Goal: Find specific page/section: Find specific page/section

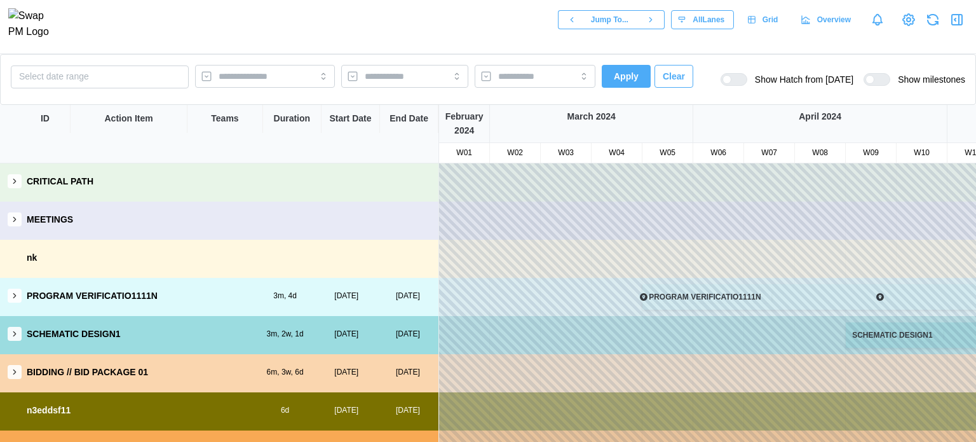
click at [20, 298] on button "button" at bounding box center [15, 295] width 14 height 14
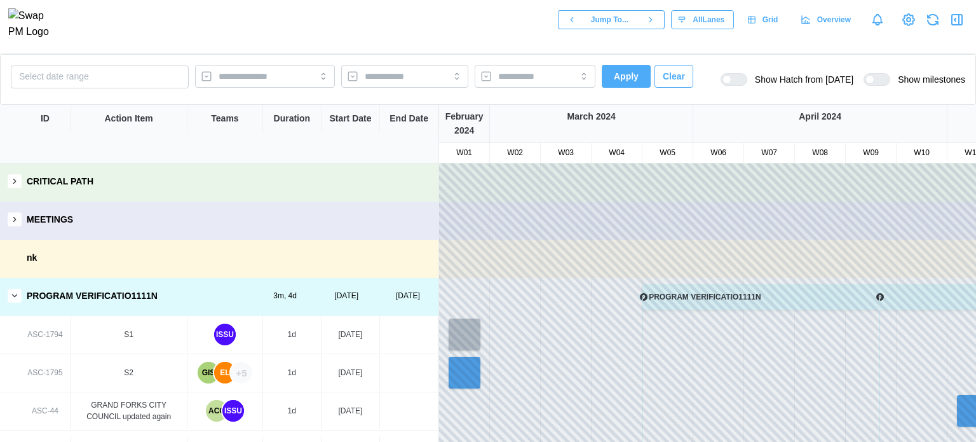
scroll to position [63, 0]
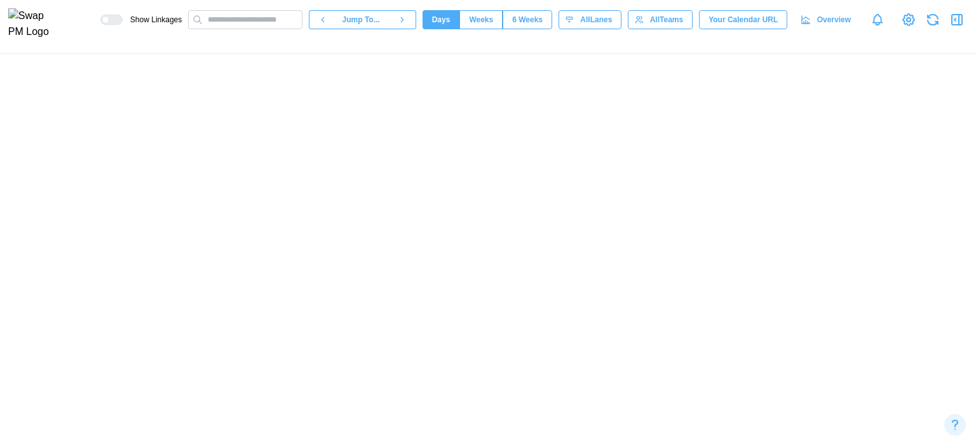
scroll to position [0, 14712]
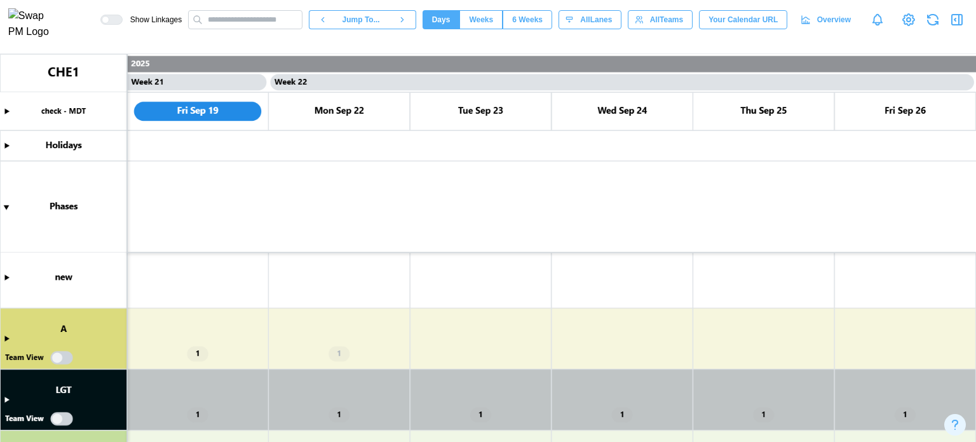
click at [66, 362] on canvas at bounding box center [488, 248] width 976 height 388
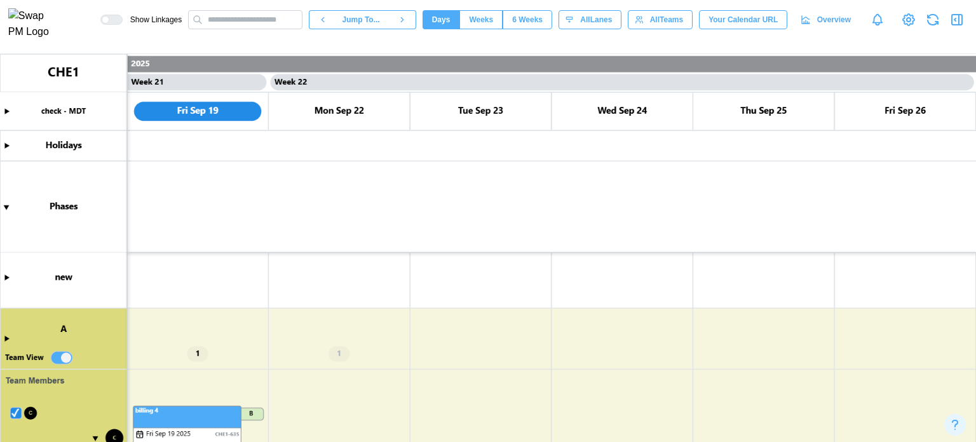
scroll to position [376, 0]
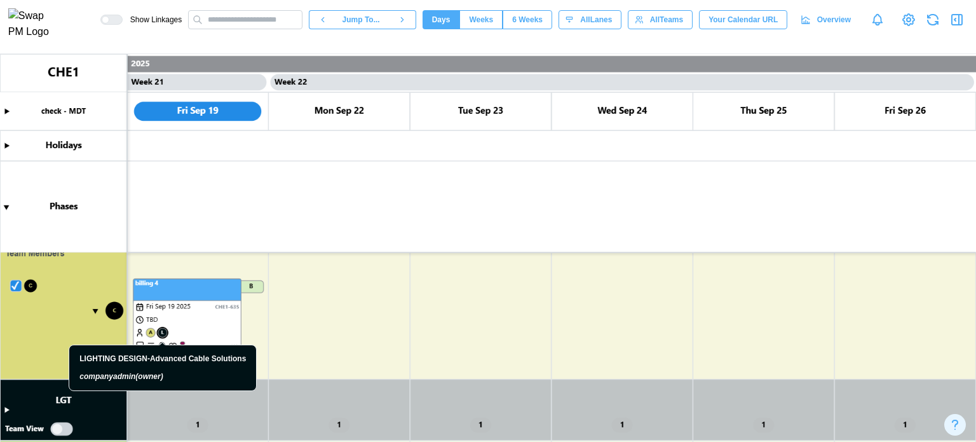
drag, startPoint x: 391, startPoint y: 311, endPoint x: 554, endPoint y: 296, distance: 164.0
click at [554, 296] on canvas at bounding box center [488, 248] width 976 height 388
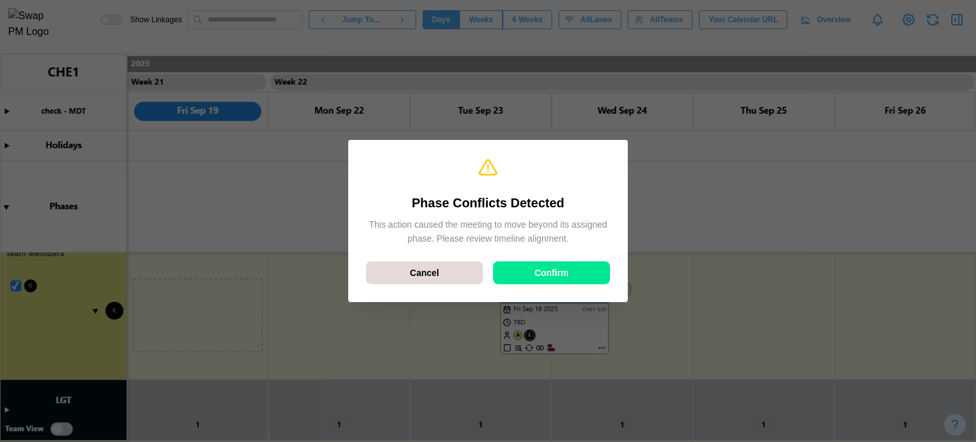
click at [540, 266] on span "Confirm" at bounding box center [551, 273] width 34 height 22
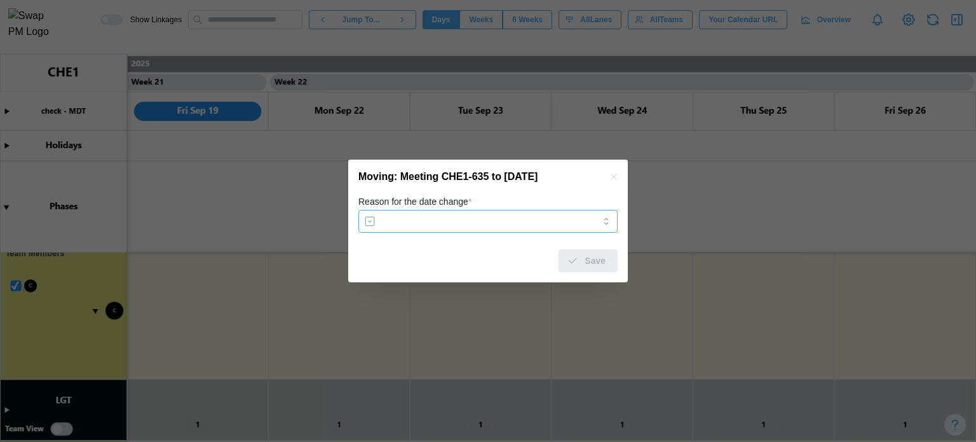
click at [454, 223] on input "Reason for the date change *" at bounding box center [487, 221] width 259 height 23
click at [283, 276] on div at bounding box center [488, 221] width 976 height 442
click at [619, 177] on button "button" at bounding box center [614, 177] width 14 height 14
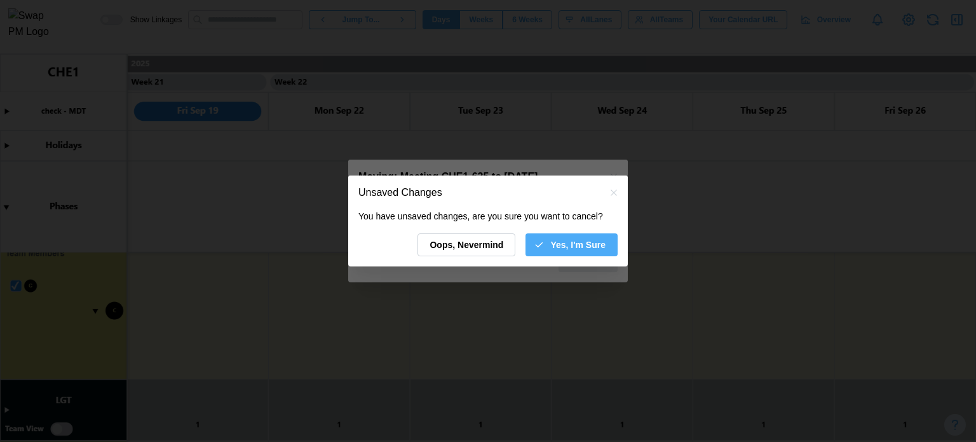
drag, startPoint x: 593, startPoint y: 244, endPoint x: 175, endPoint y: 0, distance: 484.0
click at [593, 244] on span "Yes, I'm Sure" at bounding box center [577, 245] width 55 height 22
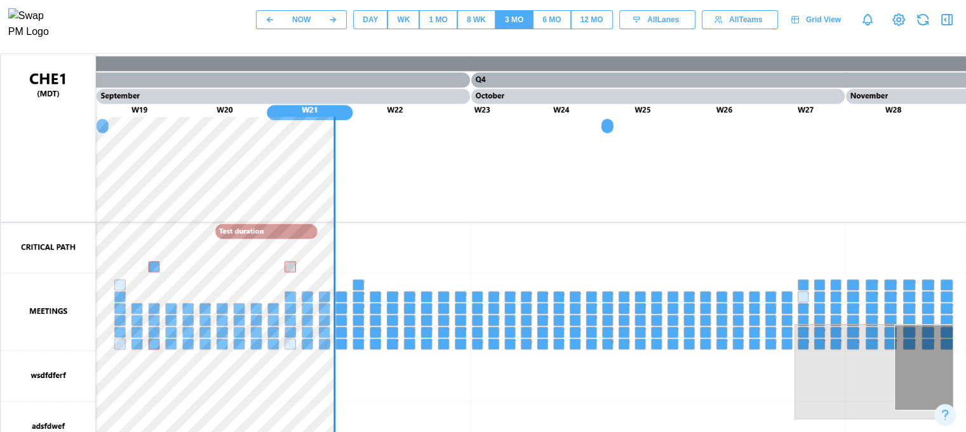
click at [504, 207] on canvas at bounding box center [611, 372] width 1220 height 635
drag, startPoint x: 506, startPoint y: 212, endPoint x: 499, endPoint y: 239, distance: 28.2
click at [506, 248] on canvas at bounding box center [611, 372] width 1220 height 635
click at [445, 142] on canvas at bounding box center [611, 372] width 1220 height 635
drag, startPoint x: 363, startPoint y: 105, endPoint x: 450, endPoint y: 107, distance: 87.7
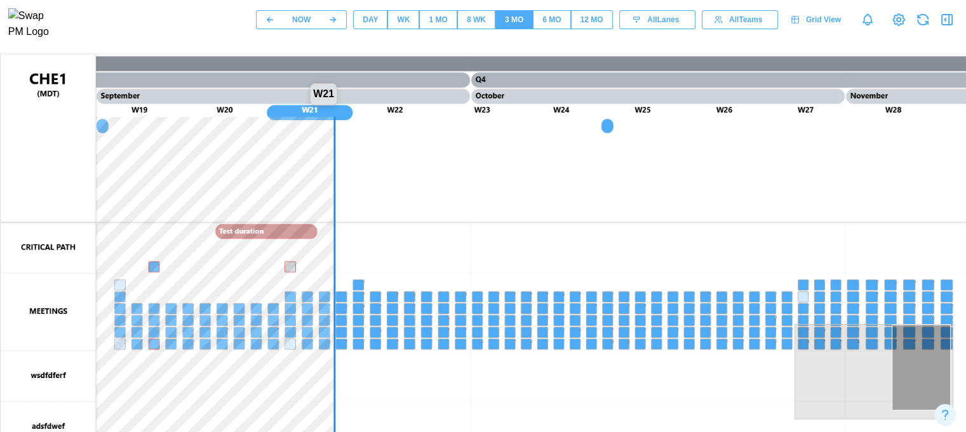
click at [450, 107] on canvas at bounding box center [611, 372] width 1220 height 635
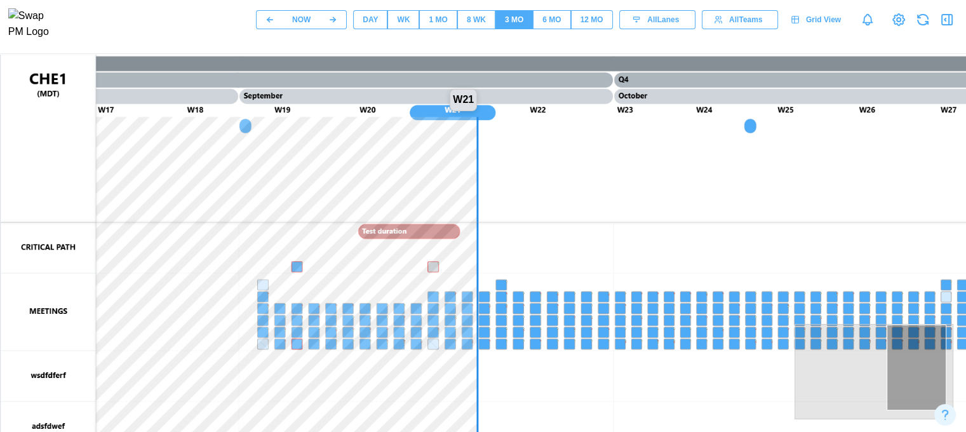
drag, startPoint x: 447, startPoint y: 112, endPoint x: 313, endPoint y: 121, distance: 135.0
click at [313, 121] on canvas at bounding box center [611, 372] width 1220 height 635
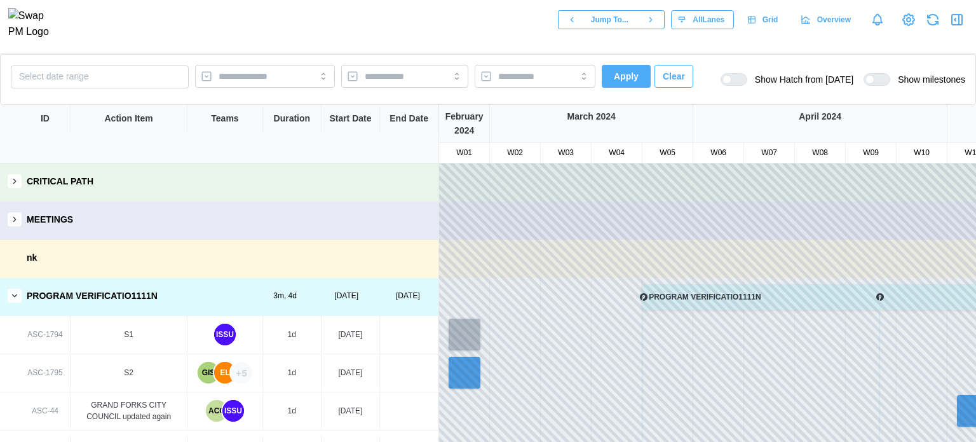
scroll to position [63, 0]
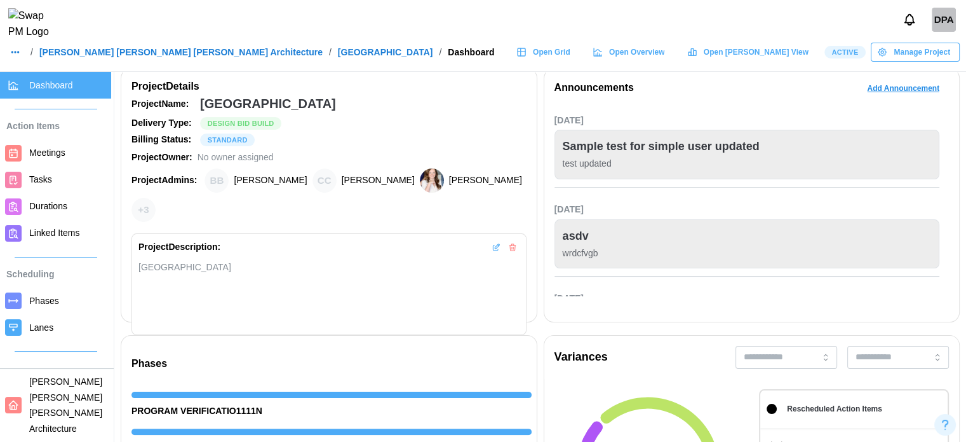
scroll to position [186, 0]
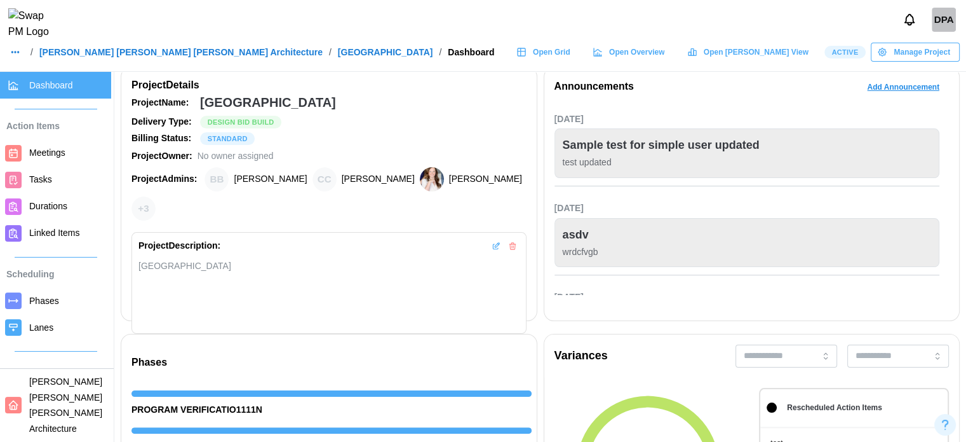
click at [571, 61] on span "Open Grid" at bounding box center [551, 52] width 37 height 18
